Goal: Information Seeking & Learning: Check status

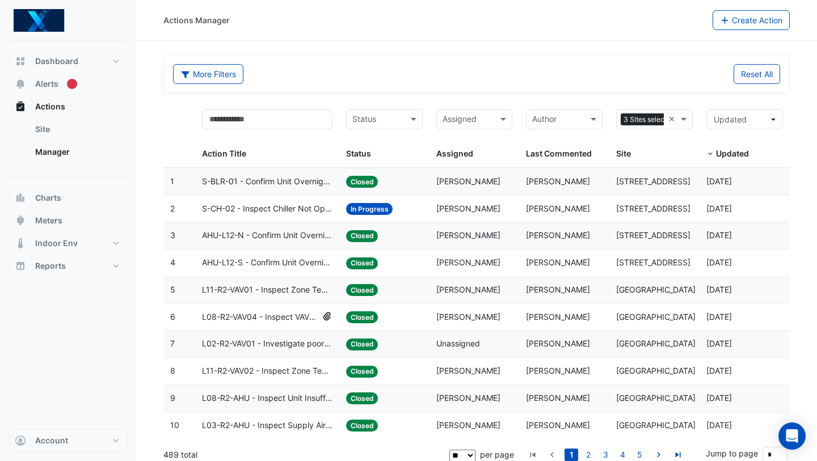
click at [384, 213] on span "In Progress" at bounding box center [369, 209] width 47 height 12
click at [365, 216] on datatable-body-cell "Status: In Progress" at bounding box center [384, 209] width 90 height 27
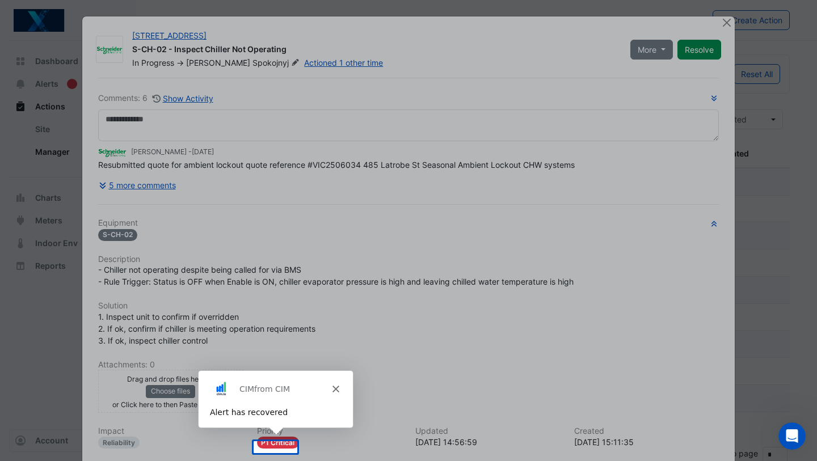
scroll to position [112, 0]
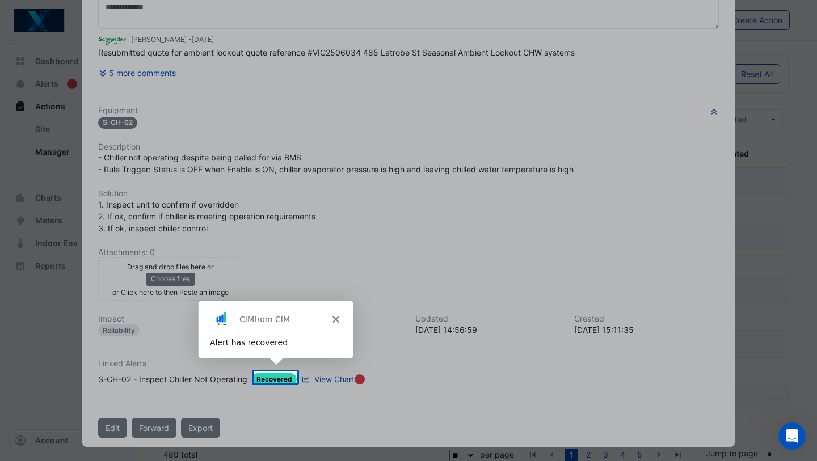
click at [334, 317] on icon "Close" at bounding box center [334, 318] width 7 height 7
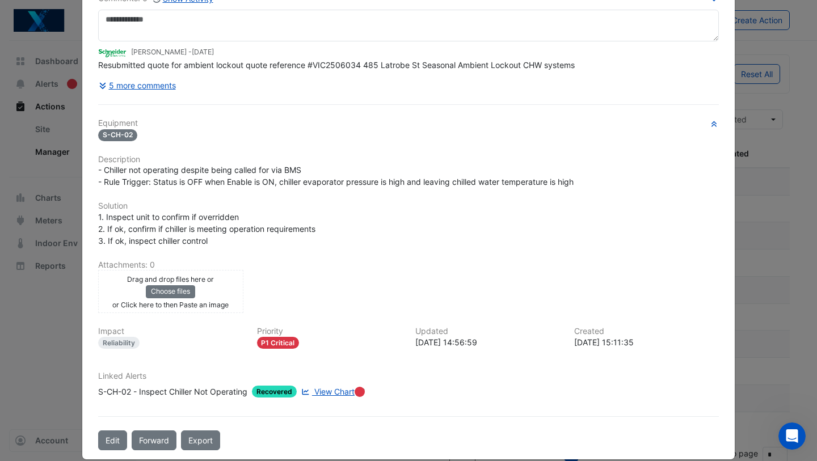
scroll to position [94, 0]
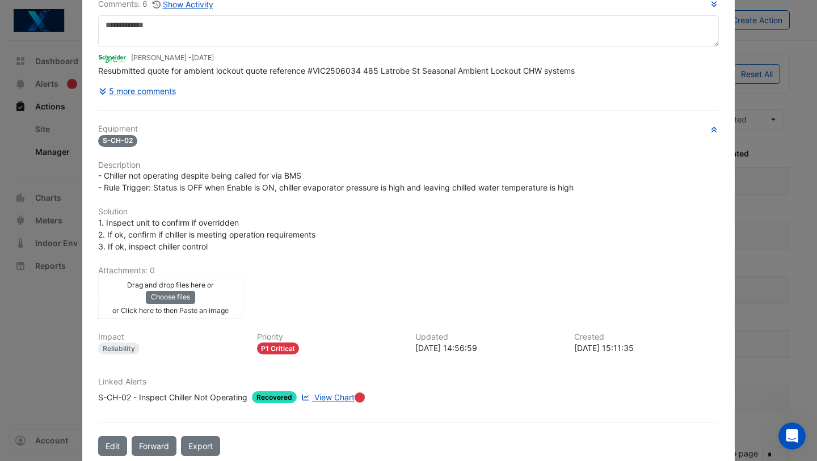
click at [318, 393] on span "View Chart" at bounding box center [334, 398] width 40 height 10
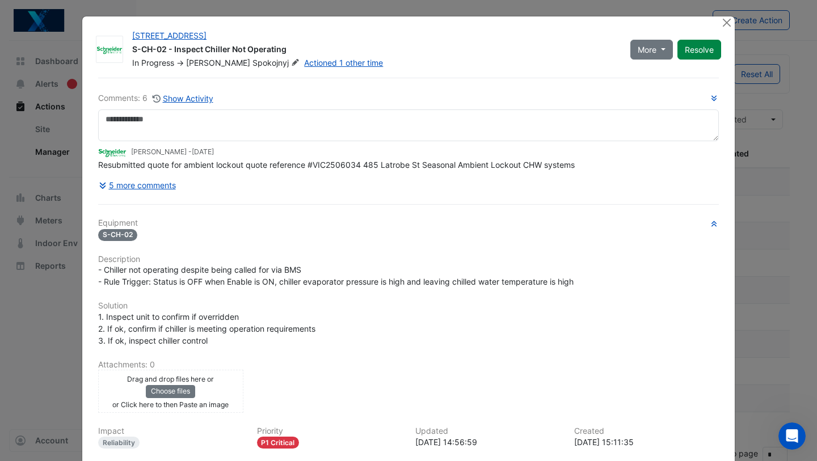
scroll to position [112, 0]
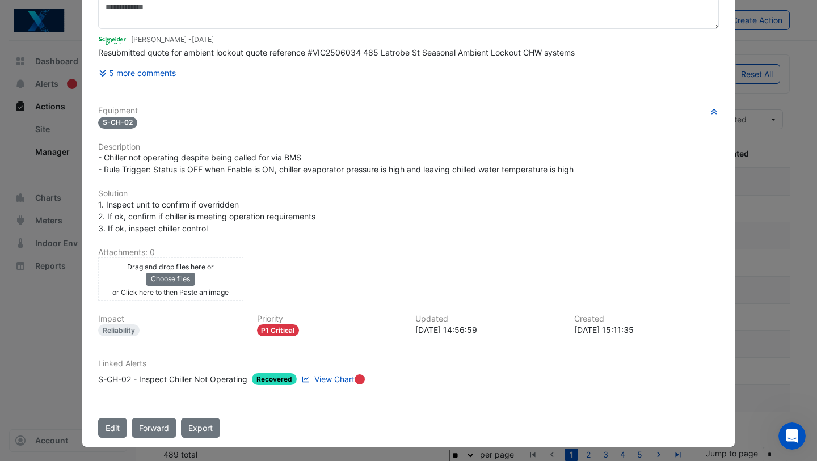
click at [326, 375] on span "View Chart" at bounding box center [334, 380] width 40 height 10
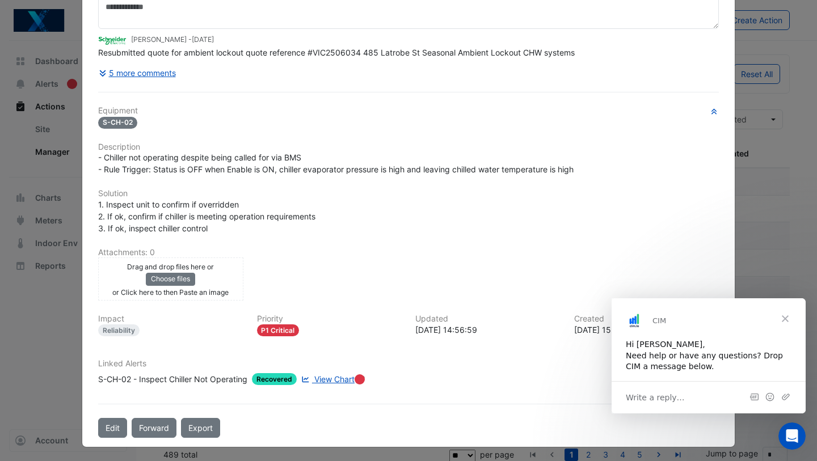
scroll to position [0, 0]
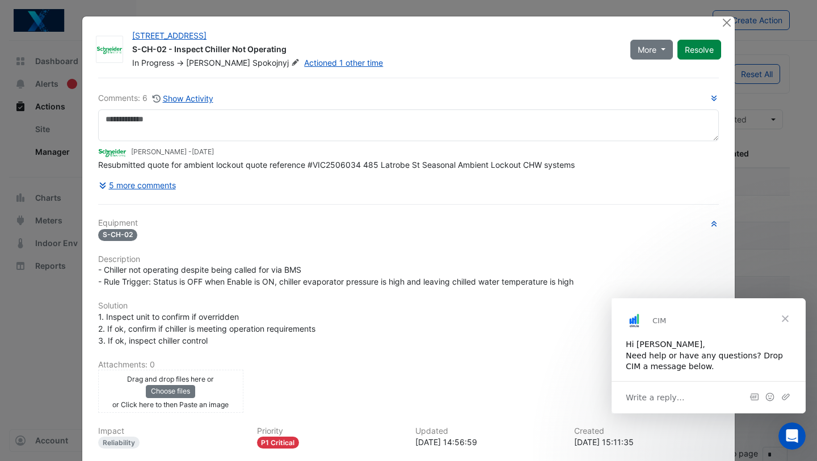
click at [791, 316] on span "Close" at bounding box center [785, 319] width 41 height 41
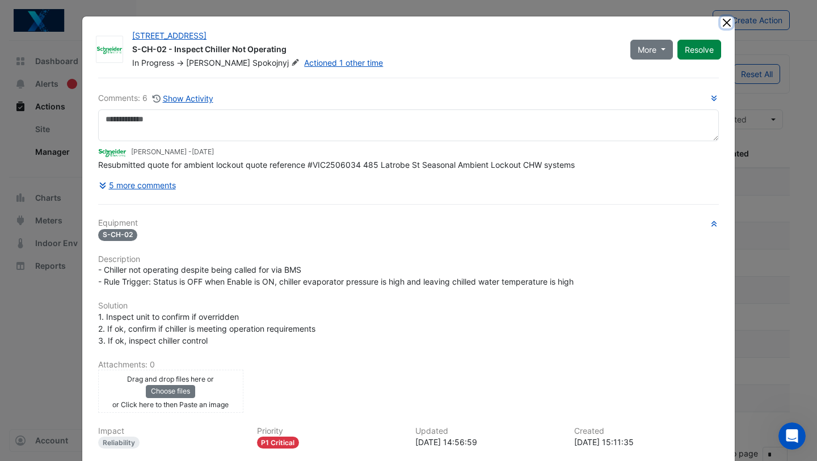
click at [732, 20] on button "Close" at bounding box center [727, 22] width 12 height 12
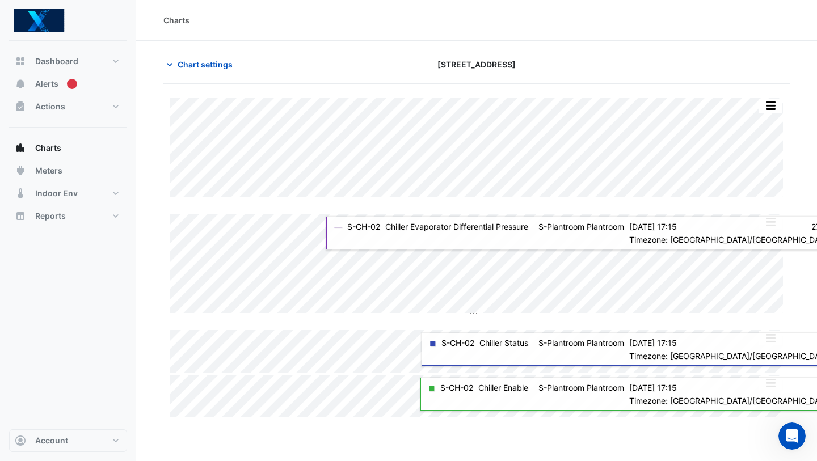
click at [38, 19] on img at bounding box center [39, 20] width 51 height 23
click at [45, 58] on span "Dashboard" at bounding box center [56, 61] width 43 height 11
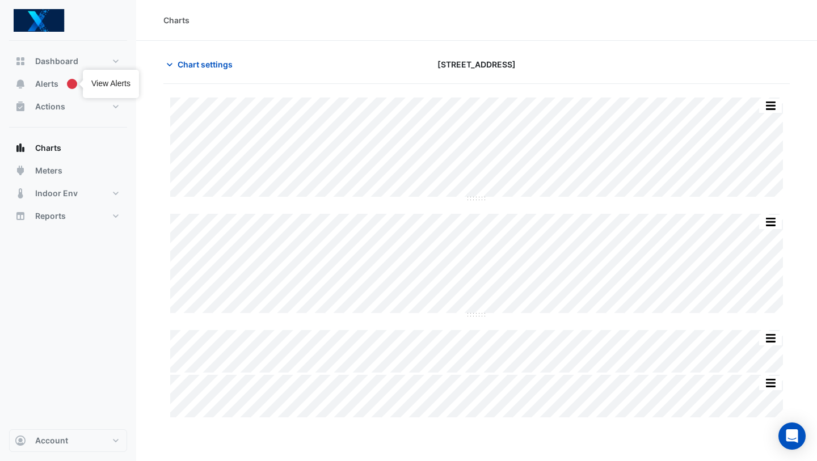
click at [80, 81] on div at bounding box center [81, 83] width 5 height 9
click at [56, 85] on span "Alerts" at bounding box center [46, 83] width 23 height 11
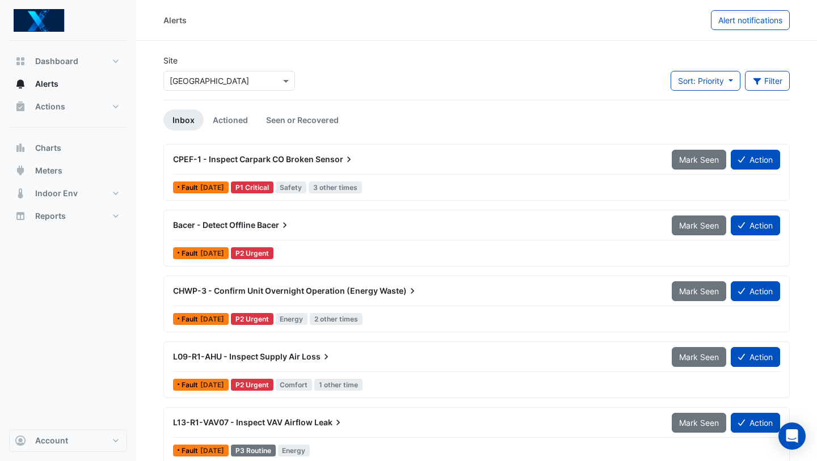
scroll to position [12, 0]
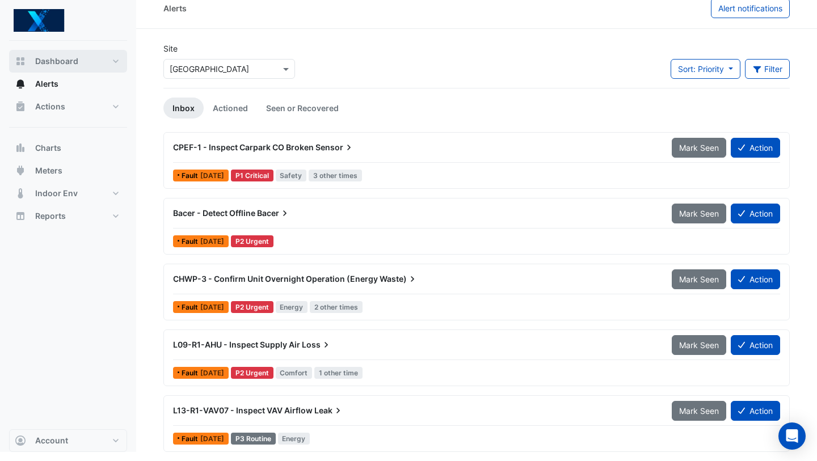
click at [75, 57] on span "Dashboard" at bounding box center [56, 61] width 43 height 11
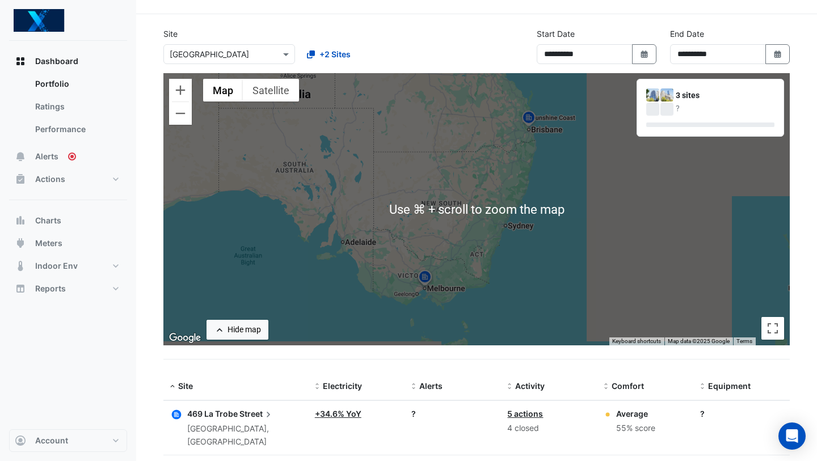
scroll to position [27, 0]
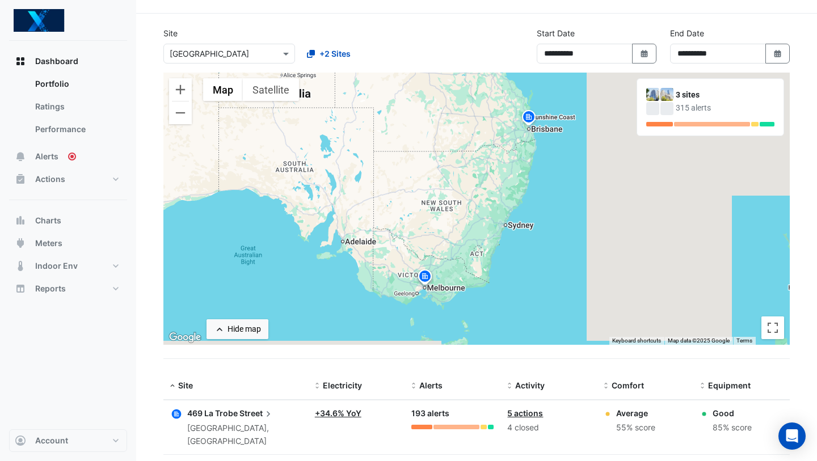
click at [424, 278] on img at bounding box center [425, 278] width 18 height 20
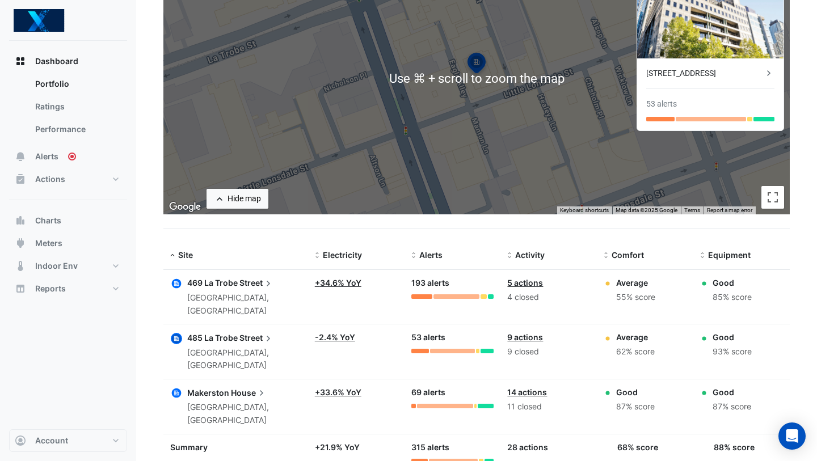
scroll to position [158, 0]
click at [232, 380] on datatable-body-cell "Site: [GEOGRAPHIC_DATA] House [GEOGRAPHIC_DATA], [GEOGRAPHIC_DATA]" at bounding box center [235, 407] width 145 height 54
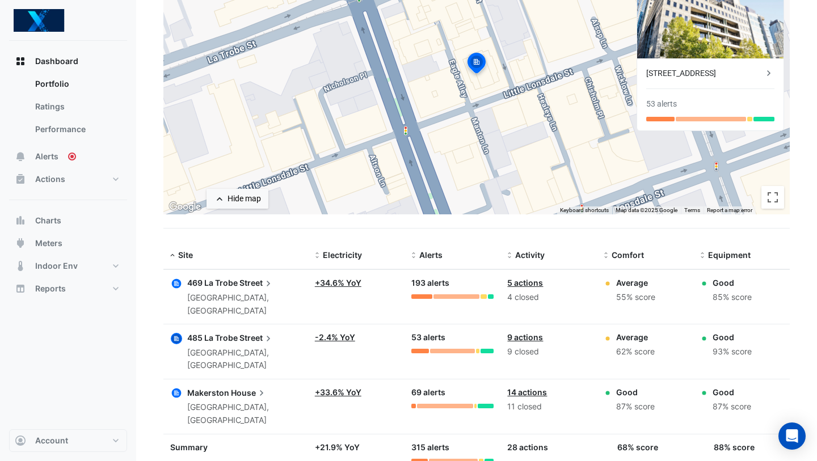
click at [231, 387] on span "House" at bounding box center [249, 393] width 36 height 12
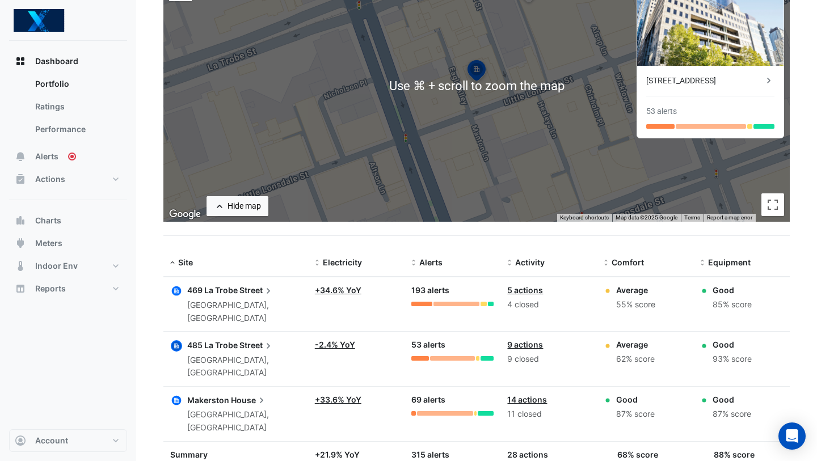
scroll to position [158, 0]
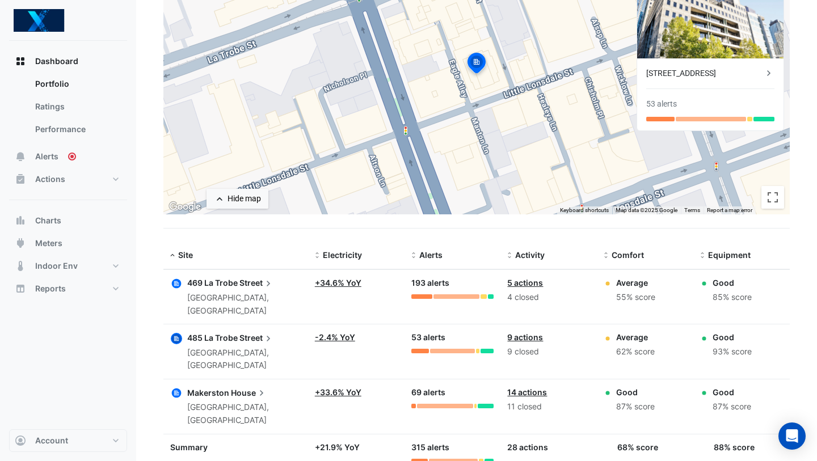
click at [255, 284] on span "Street" at bounding box center [257, 283] width 35 height 12
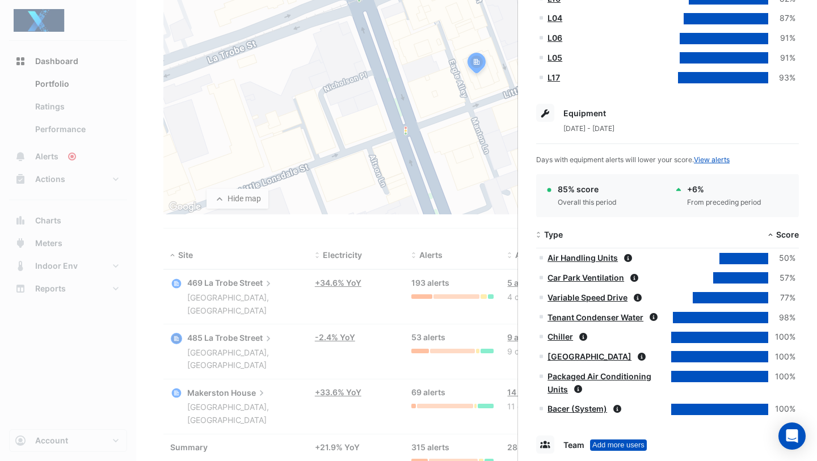
scroll to position [505, 0]
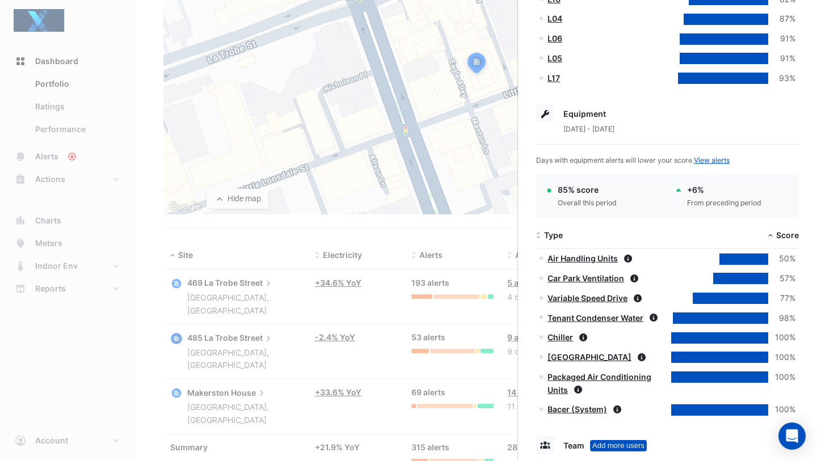
click at [561, 337] on link "Chiller" at bounding box center [561, 338] width 26 height 10
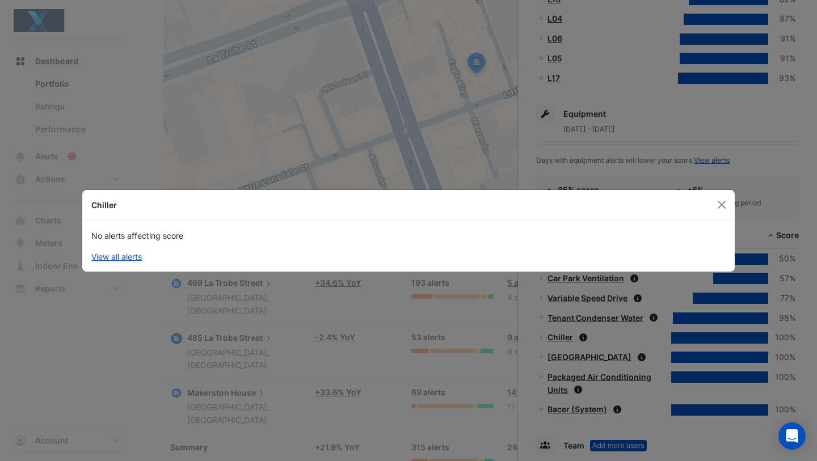
click at [713, 197] on div "Chiller" at bounding box center [408, 205] width 653 height 31
click at [720, 198] on button "Close" at bounding box center [721, 204] width 17 height 17
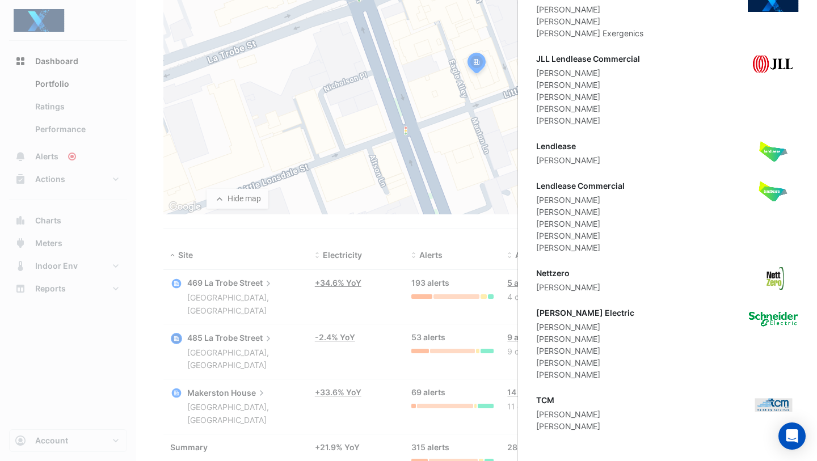
scroll to position [1132, 0]
drag, startPoint x: 582, startPoint y: 283, endPoint x: 533, endPoint y: 269, distance: 51.4
copy div "Nettzero [PERSON_NAME]"
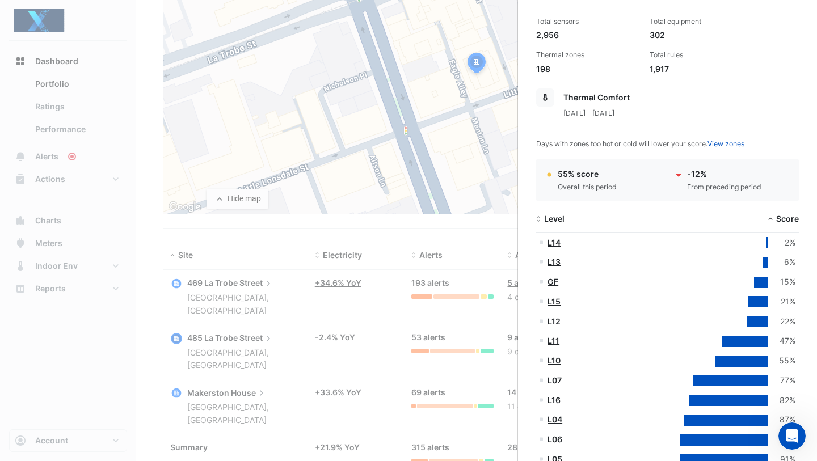
scroll to position [0, 0]
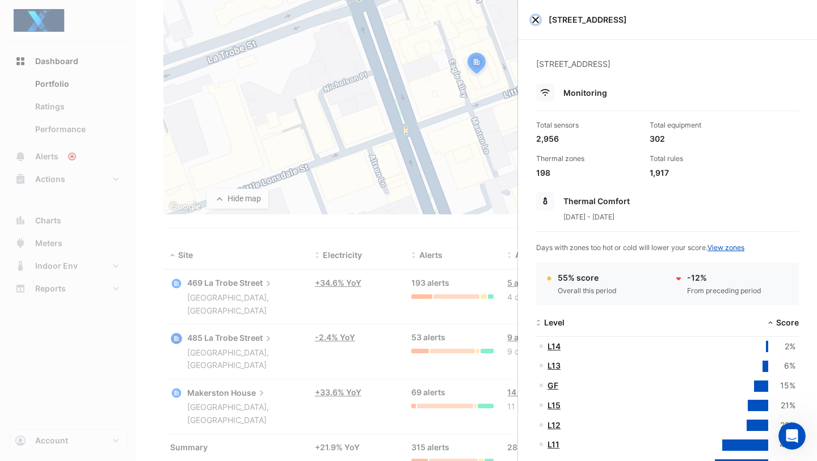
click at [539, 22] on button "Close" at bounding box center [536, 20] width 8 height 8
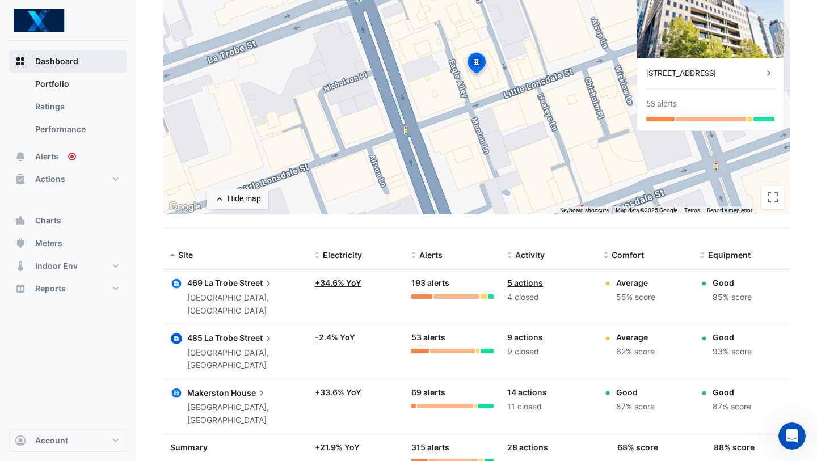
click at [46, 60] on span "Dashboard" at bounding box center [56, 61] width 43 height 11
click at [21, 62] on rect "button" at bounding box center [22, 63] width 3 height 3
click at [74, 62] on span "Dashboard" at bounding box center [56, 61] width 43 height 11
click at [69, 85] on link "Portfolio" at bounding box center [76, 84] width 101 height 23
click at [70, 108] on link "Ratings" at bounding box center [76, 106] width 101 height 23
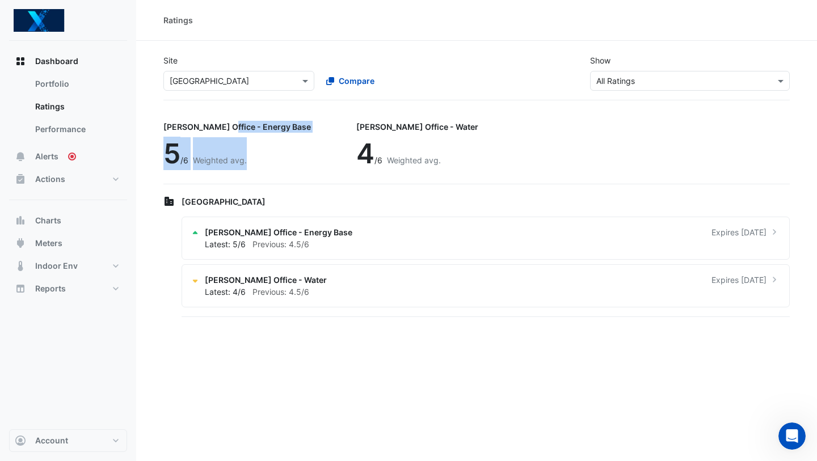
drag, startPoint x: 158, startPoint y: 121, endPoint x: 257, endPoint y: 157, distance: 105.6
click at [257, 157] on section "Site × [GEOGRAPHIC_DATA] Compare Show × All Ratings [PERSON_NAME] Office - Ener…" at bounding box center [476, 180] width 681 height 279
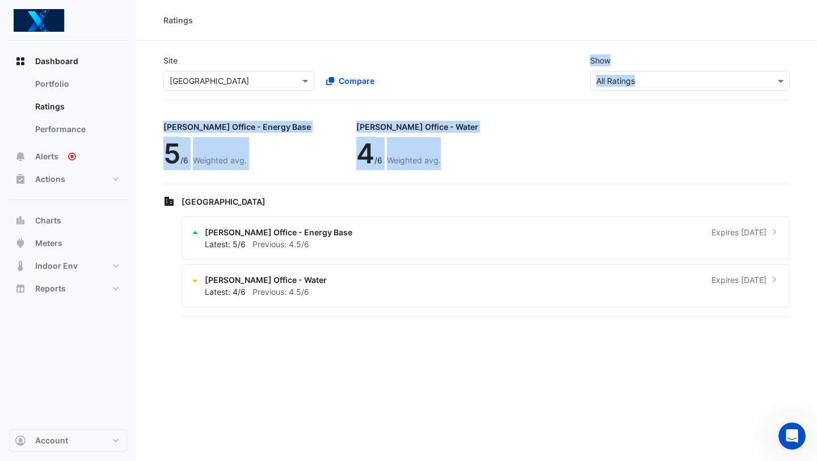
drag, startPoint x: 410, startPoint y: 156, endPoint x: 208, endPoint y: 95, distance: 210.6
click at [207, 95] on app-ratings-page "Site × [GEOGRAPHIC_DATA] Compare Show × All Ratings [PERSON_NAME] Office - Ener…" at bounding box center [476, 182] width 627 height 274
click at [208, 95] on div "Site × [GEOGRAPHIC_DATA] Compare Show × All Ratings" at bounding box center [477, 72] width 640 height 54
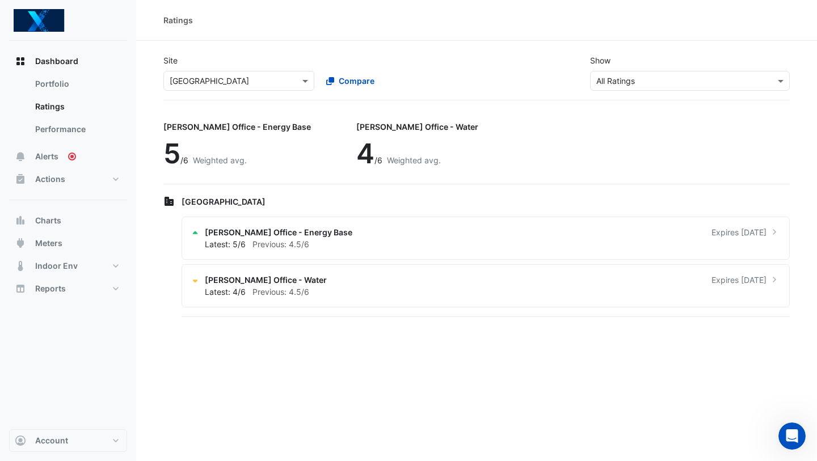
click at [208, 79] on input "text" at bounding box center [228, 81] width 116 height 12
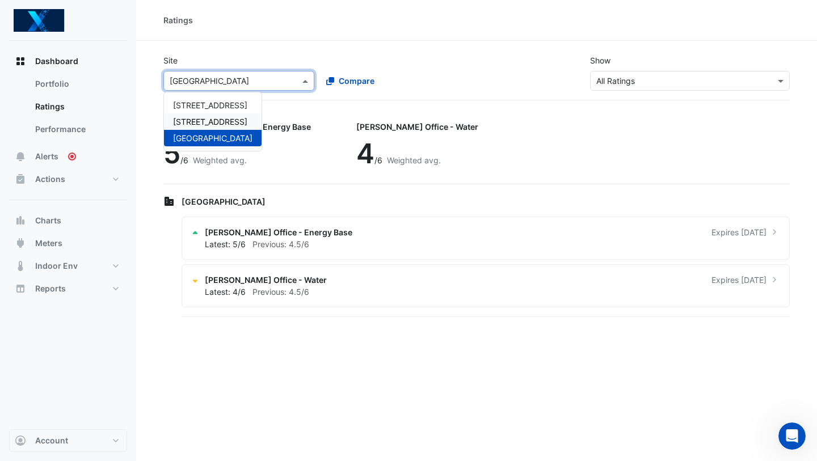
click at [217, 119] on span "[STREET_ADDRESS]" at bounding box center [210, 122] width 74 height 10
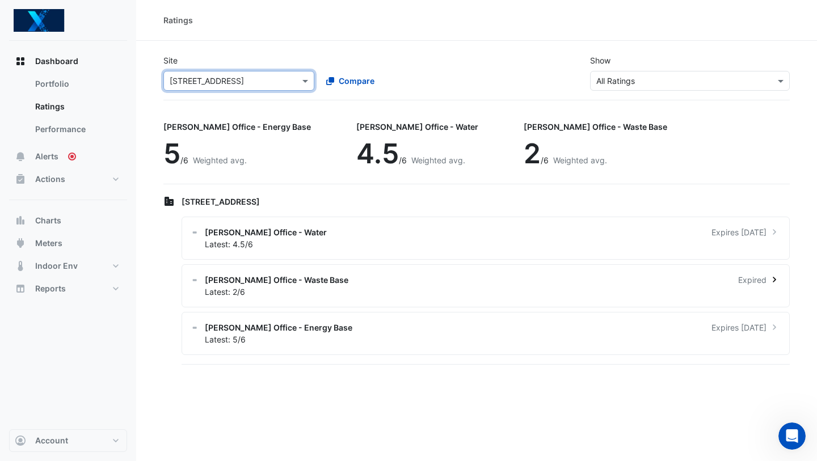
click at [317, 282] on div "[PERSON_NAME] Office - Waste Base Expired" at bounding box center [493, 280] width 576 height 12
